Goal: Task Accomplishment & Management: Manage account settings

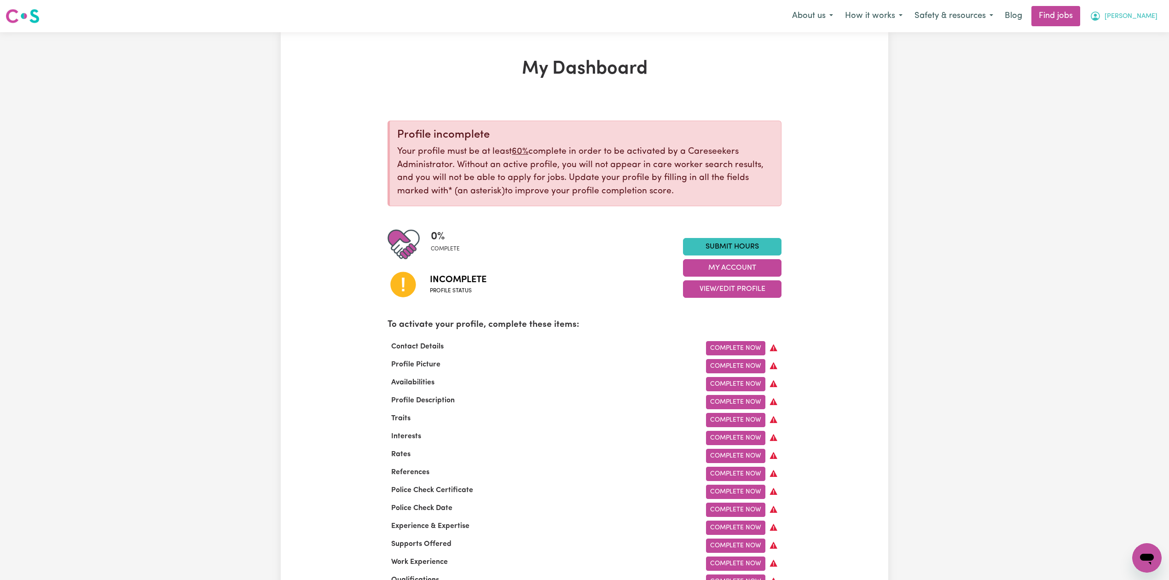
click at [1146, 17] on span "[PERSON_NAME]" at bounding box center [1130, 17] width 53 height 10
click at [1112, 65] on link "Logout" at bounding box center [1126, 70] width 73 height 17
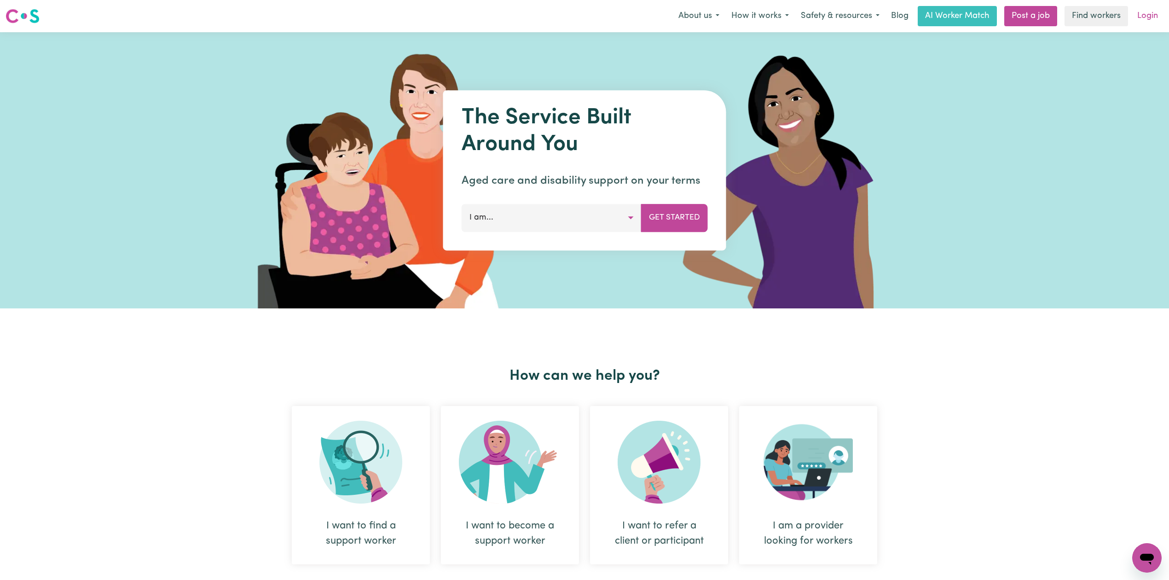
click at [1151, 13] on link "Login" at bounding box center [1148, 16] width 32 height 20
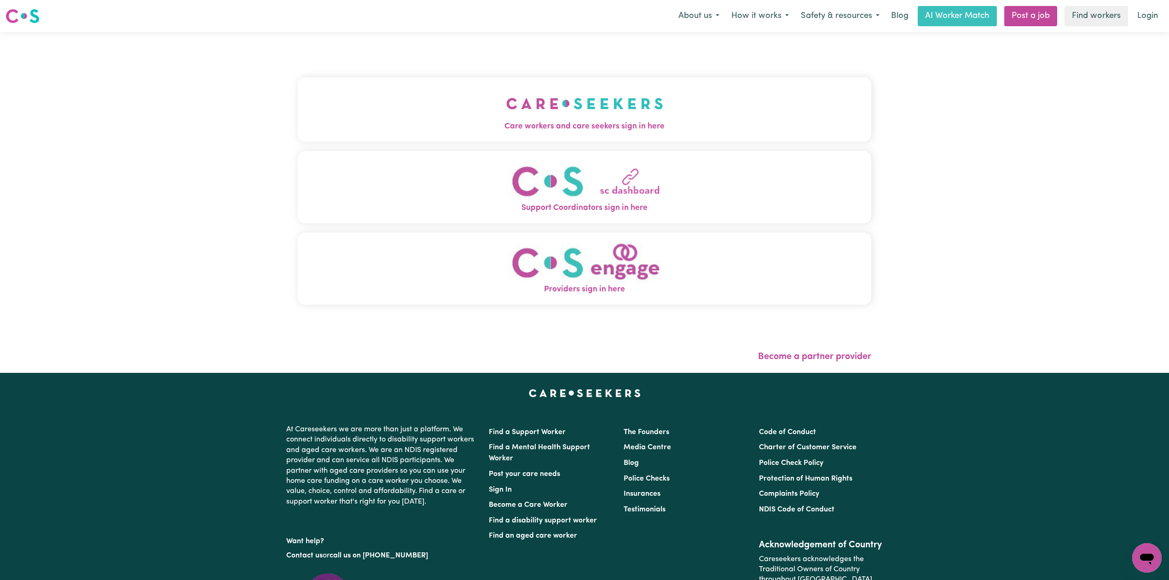
click at [427, 123] on span "Care workers and care seekers sign in here" at bounding box center [584, 127] width 573 height 12
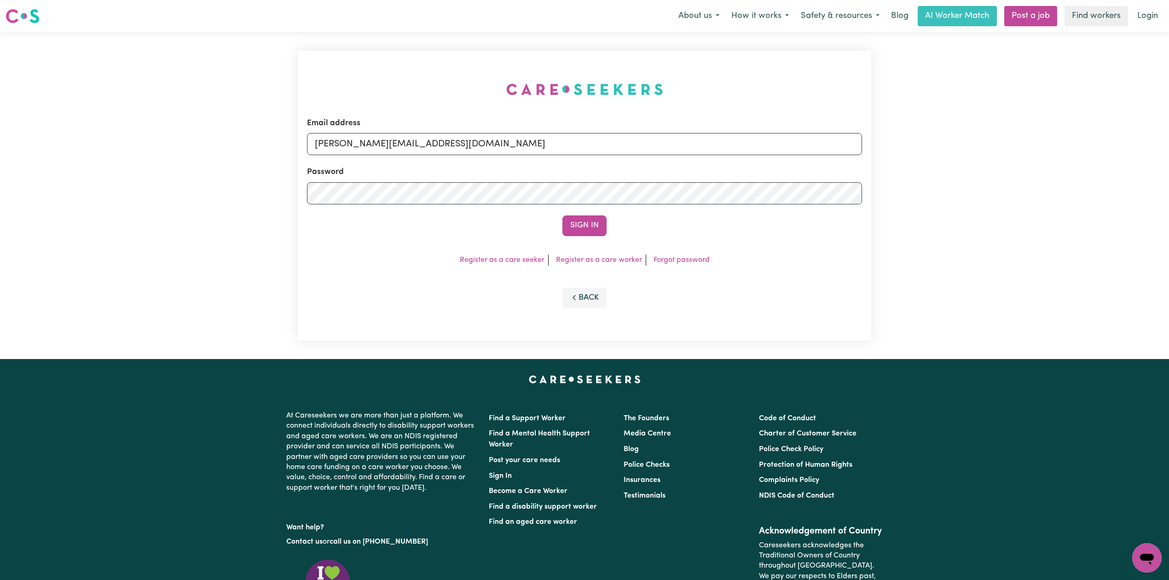
click at [398, 158] on form "Email address [PERSON_NAME][EMAIL_ADDRESS][DOMAIN_NAME] Password Sign In" at bounding box center [584, 176] width 555 height 119
drag, startPoint x: 396, startPoint y: 135, endPoint x: 391, endPoint y: 150, distance: 15.6
click at [395, 135] on input "[PERSON_NAME][EMAIL_ADDRESS][DOMAIN_NAME]" at bounding box center [584, 144] width 555 height 22
click at [742, 202] on form "Email address Superuser~[EMAIL_ADDRESS][DOMAIN_NAME] Password Sign In" at bounding box center [584, 176] width 555 height 119
type input "Superuser~[EMAIL_ADDRESS][DOMAIN_NAME]"
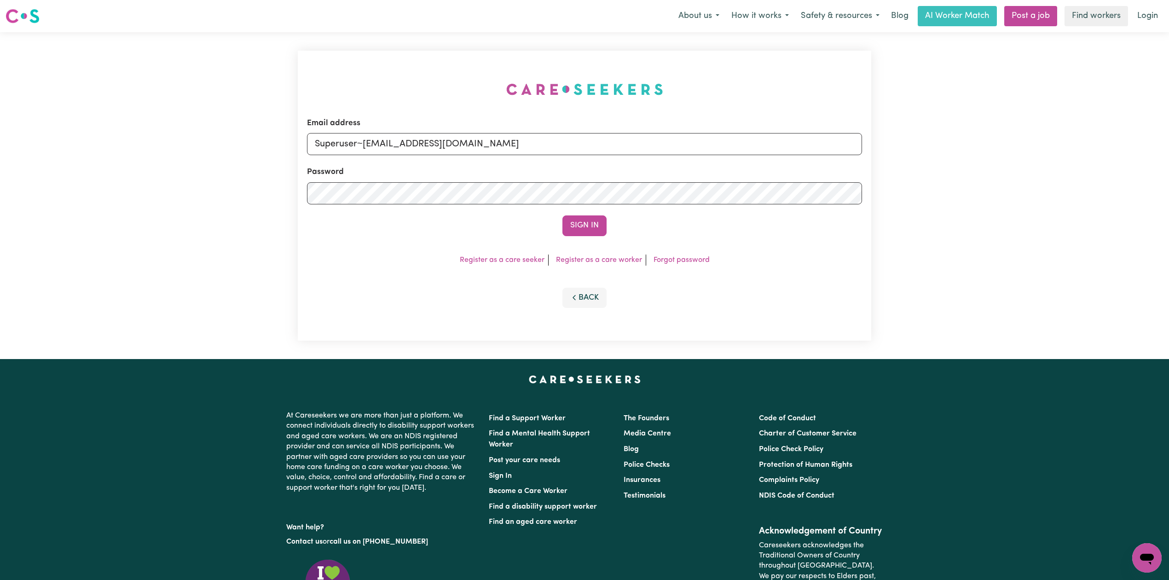
click at [570, 233] on button "Sign In" at bounding box center [584, 225] width 44 height 20
